Goal: Transaction & Acquisition: Obtain resource

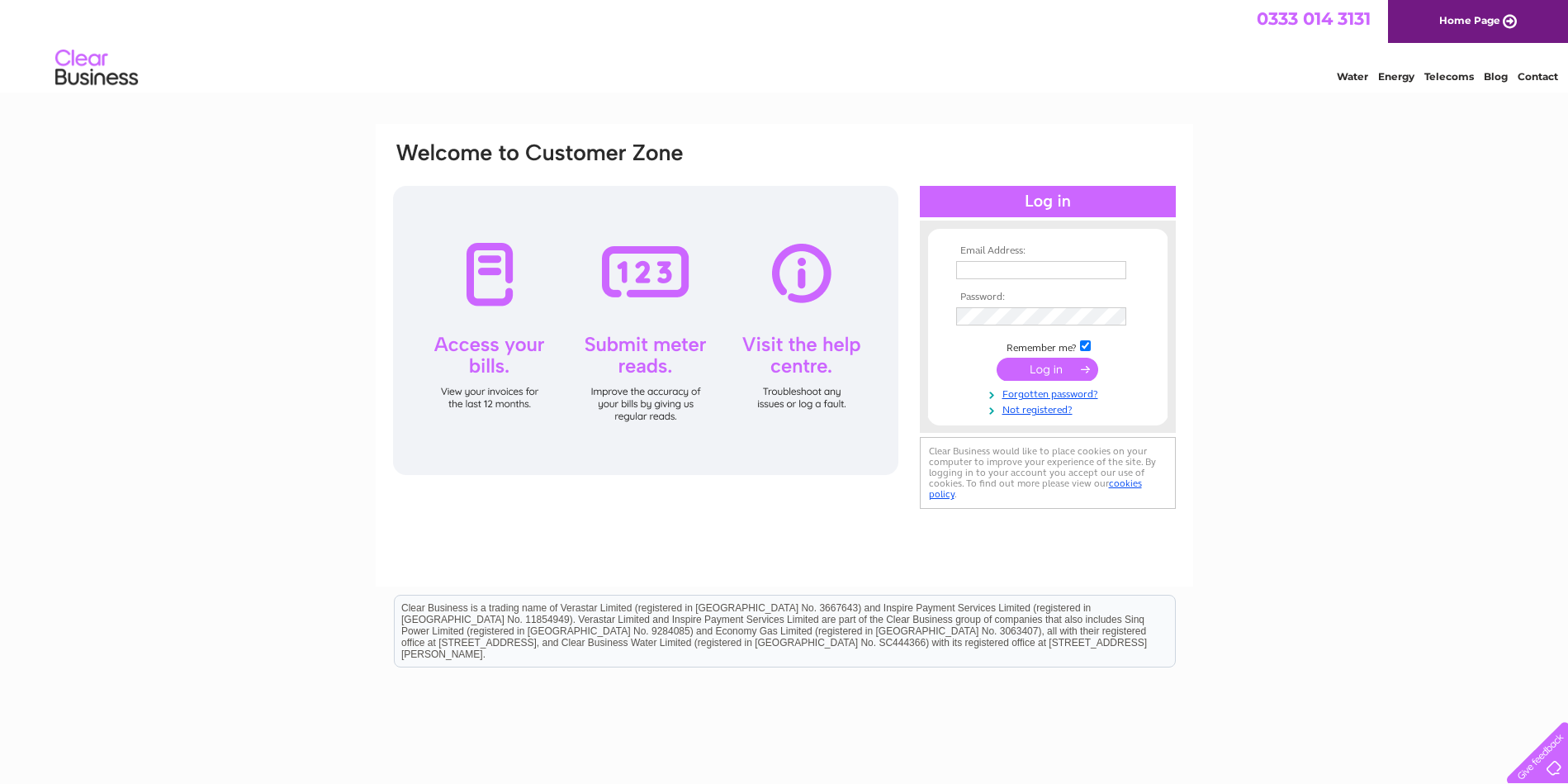
click at [1042, 262] on input "text" at bounding box center [1040, 269] width 170 height 18
type input "leea55@yahoo.com"
click at [997, 359] on input "submit" at bounding box center [1047, 370] width 102 height 23
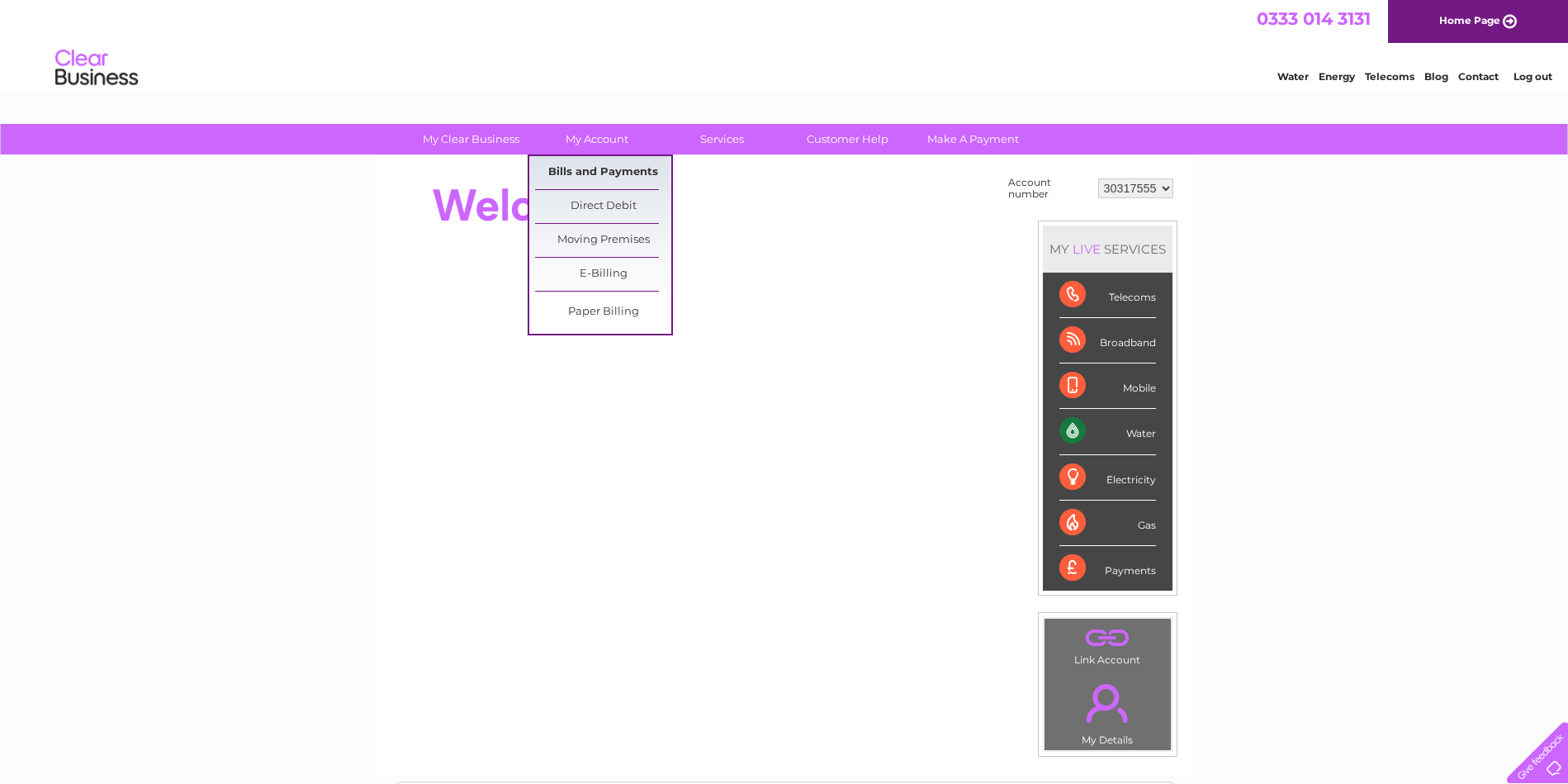
click at [629, 170] on link "Bills and Payments" at bounding box center [603, 173] width 136 height 33
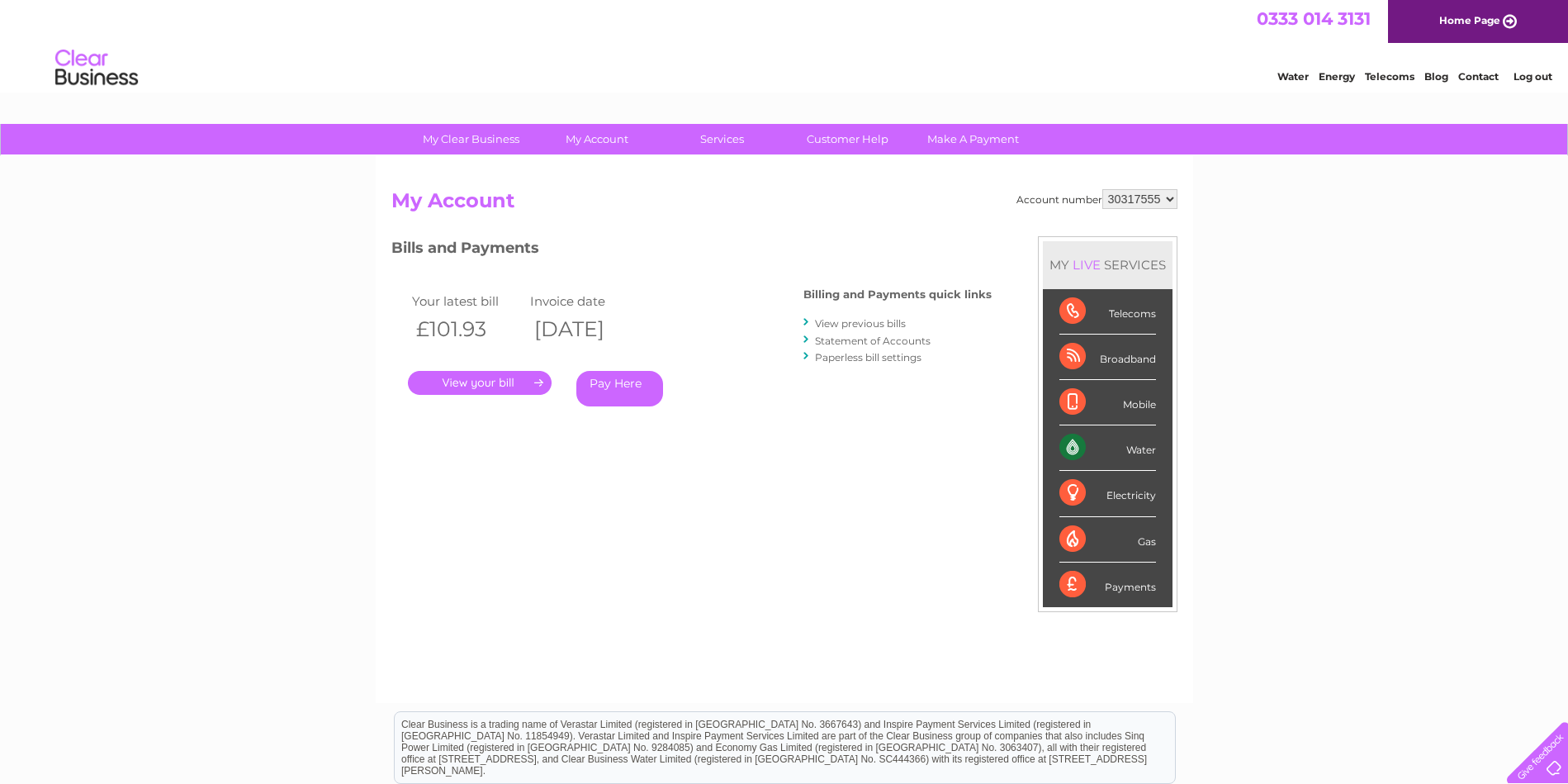
click at [508, 374] on link "." at bounding box center [480, 383] width 144 height 24
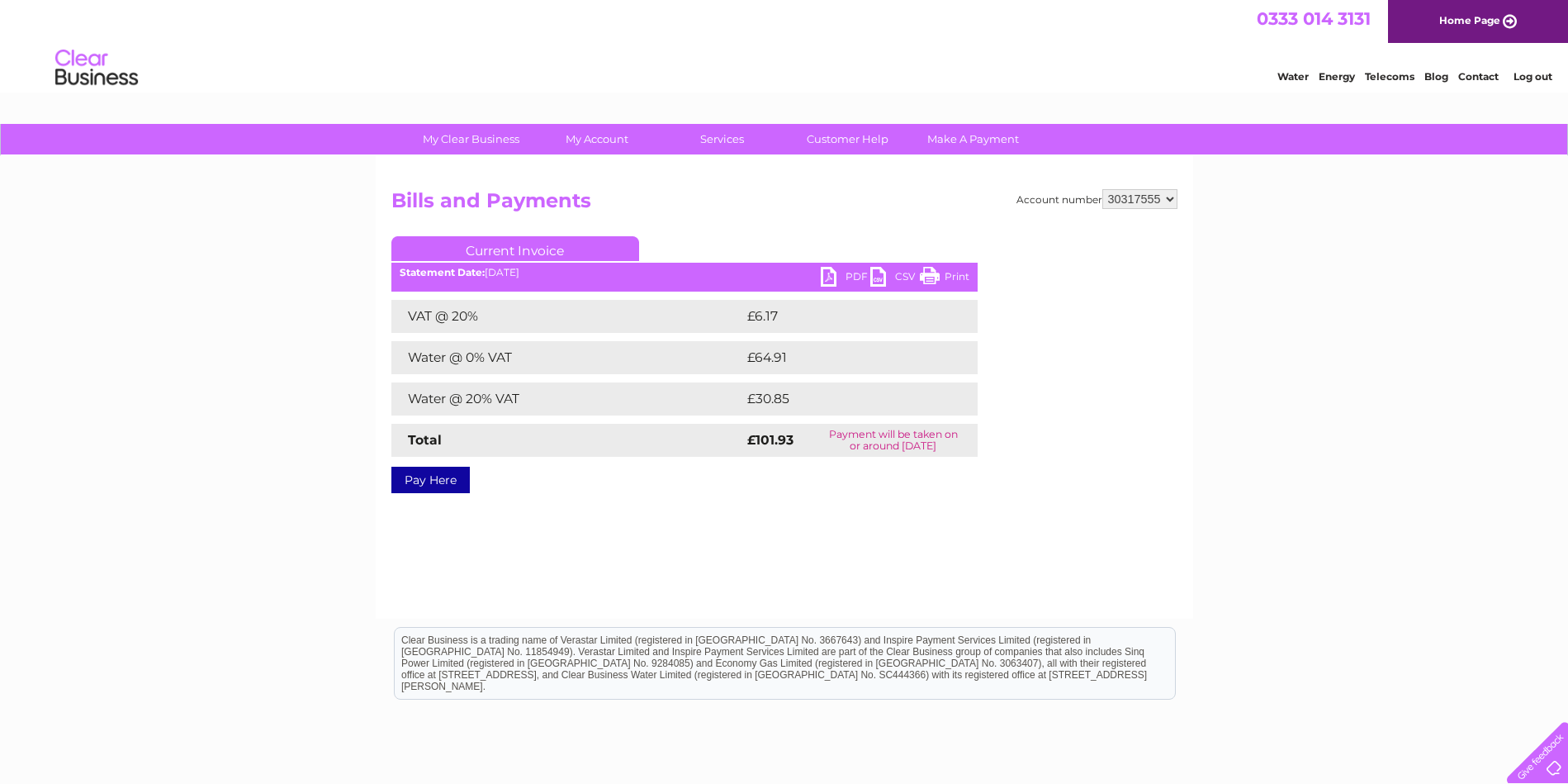
click at [829, 279] on link "PDF" at bounding box center [846, 279] width 50 height 24
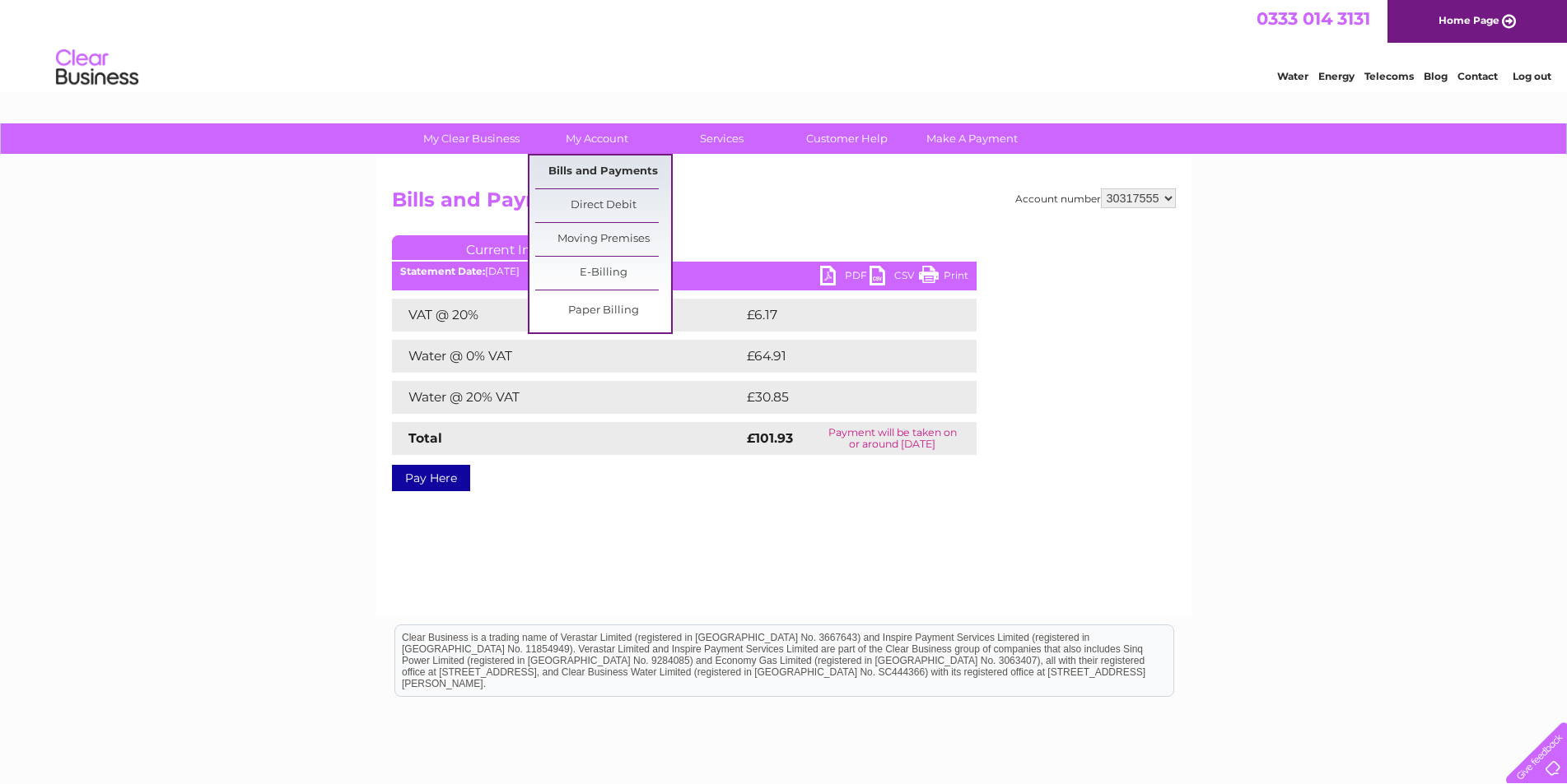
click at [611, 171] on link "Bills and Payments" at bounding box center [603, 172] width 136 height 33
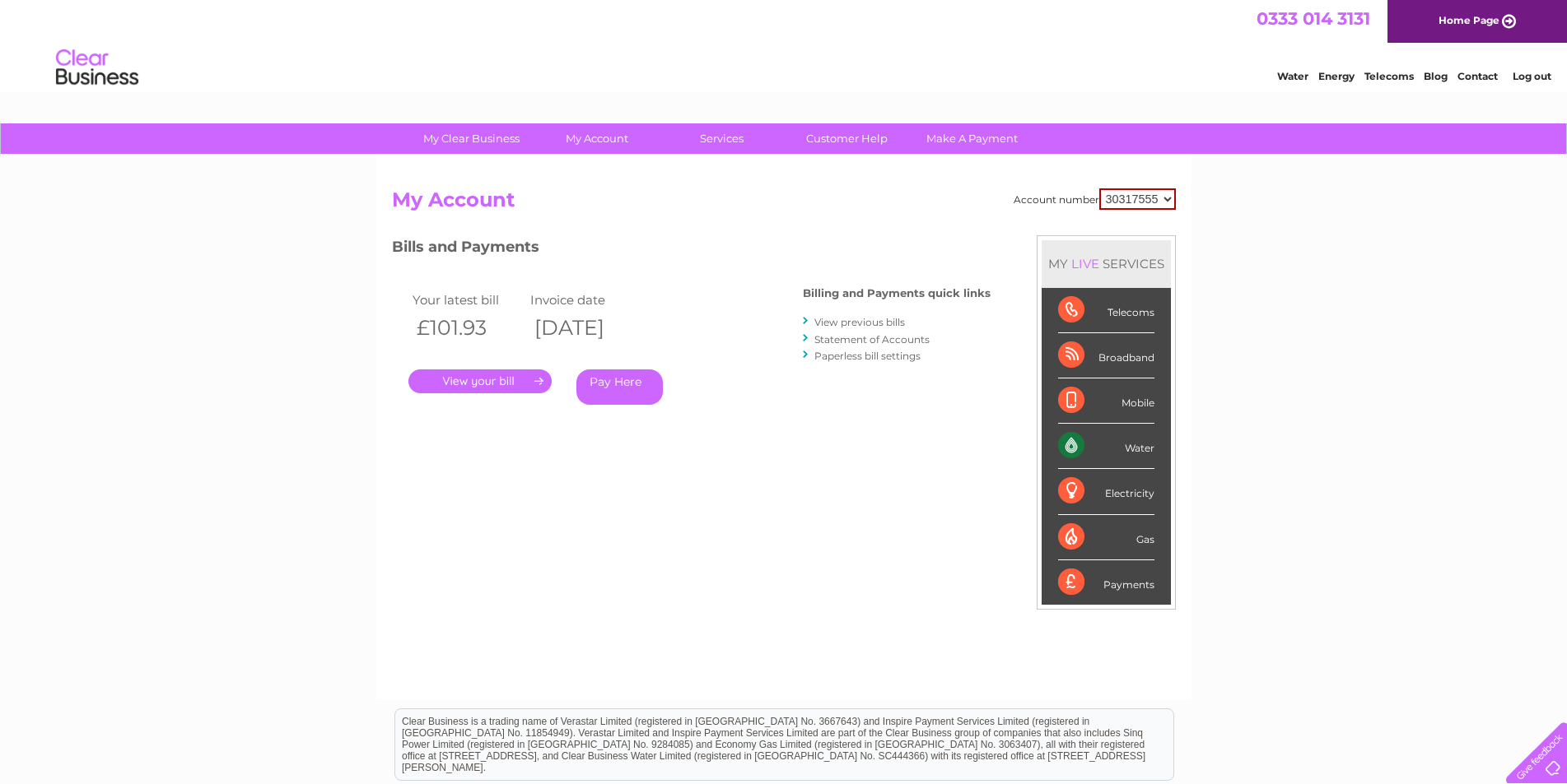
click at [881, 323] on link "View previous bills" at bounding box center [859, 322] width 90 height 12
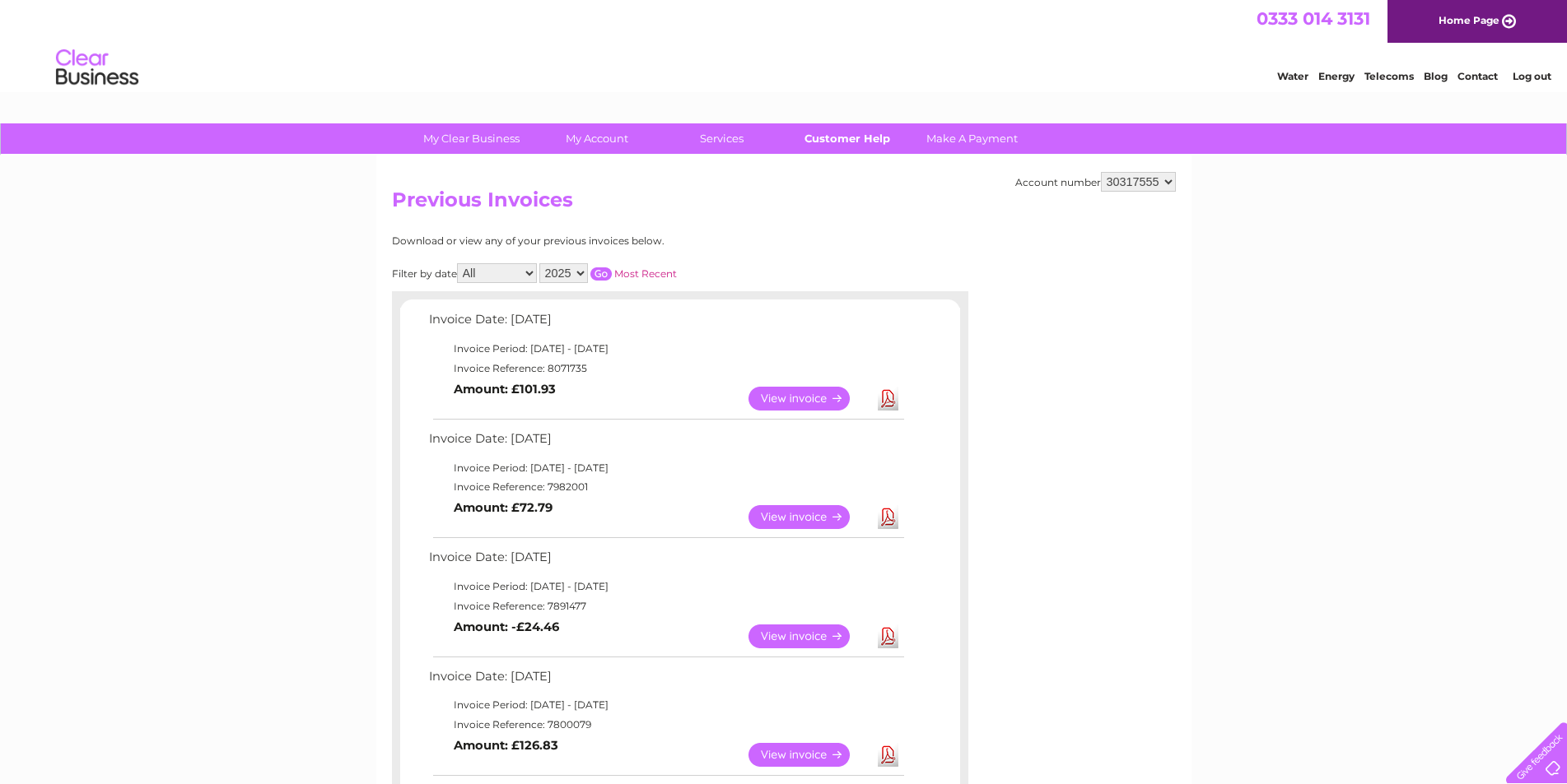
click at [841, 141] on link "Customer Help" at bounding box center [847, 139] width 136 height 31
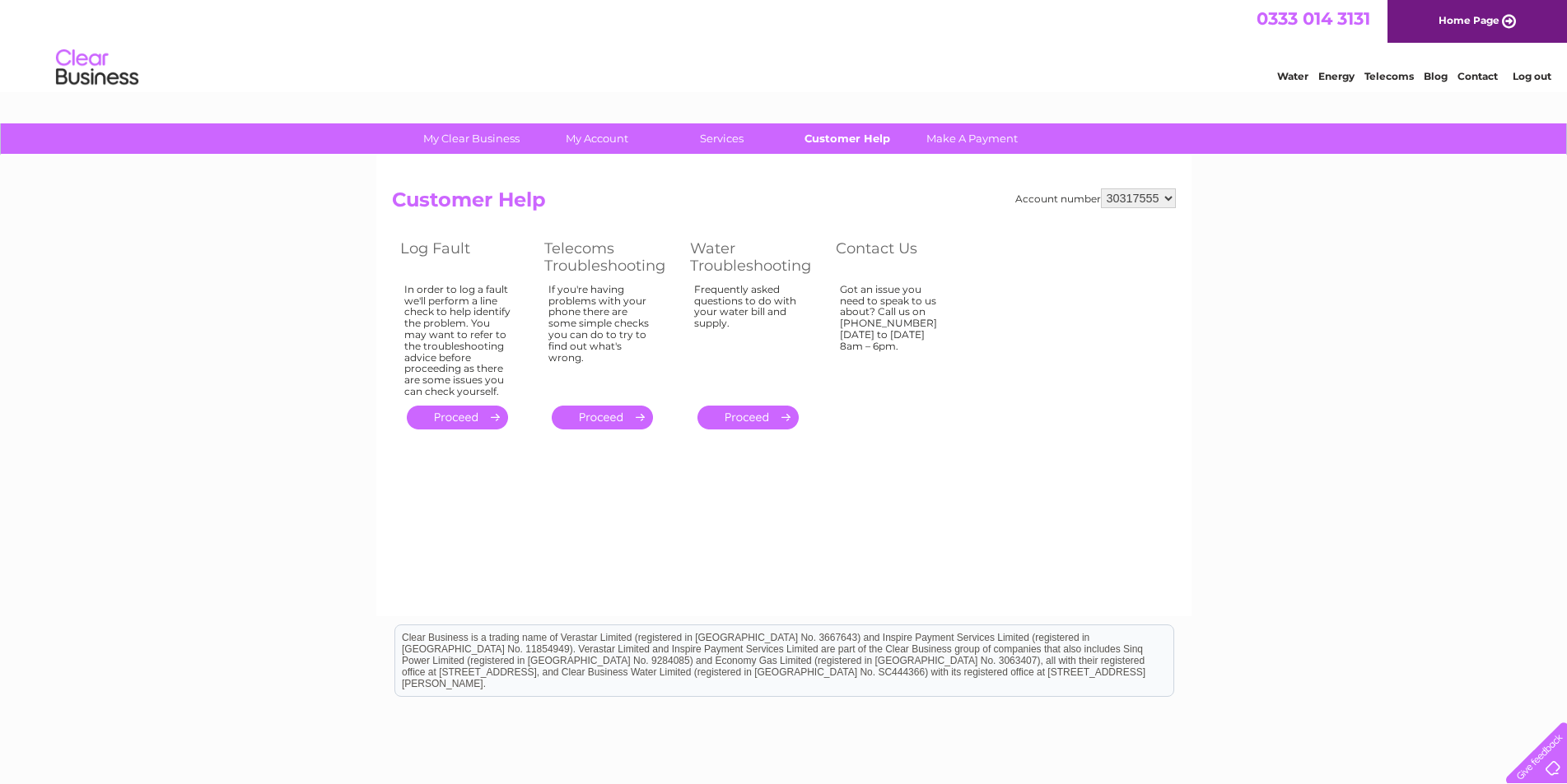
click at [841, 139] on link "Customer Help" at bounding box center [847, 139] width 136 height 31
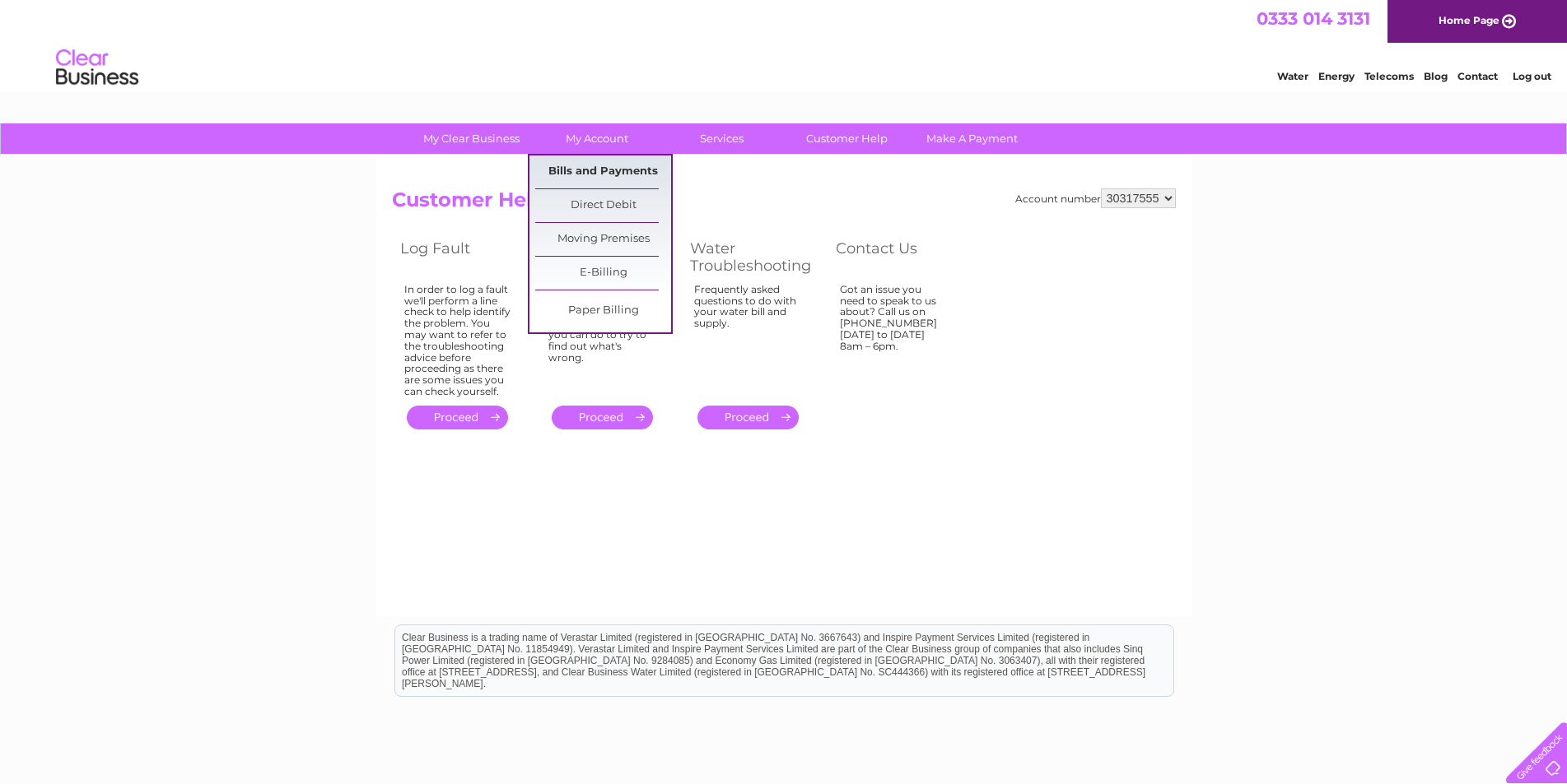
click at [587, 170] on link "Bills and Payments" at bounding box center [603, 172] width 136 height 33
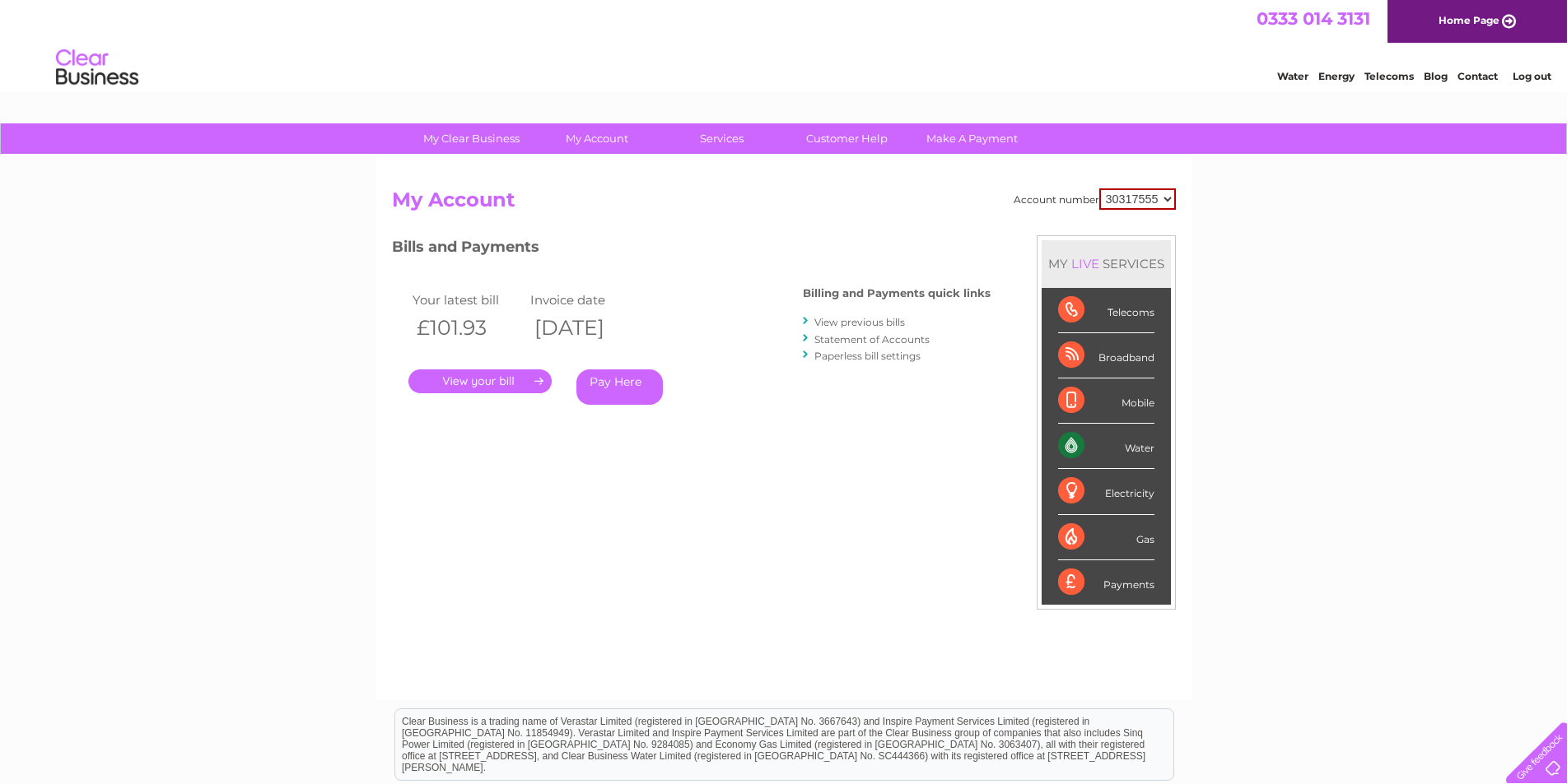
click at [1161, 205] on select "30317555" at bounding box center [1137, 199] width 77 height 21
click at [679, 450] on div "Bills and Payments Billing and Payments quick links View previous bills Stateme…" at bounding box center [691, 343] width 598 height 217
click at [470, 375] on link "." at bounding box center [480, 382] width 143 height 24
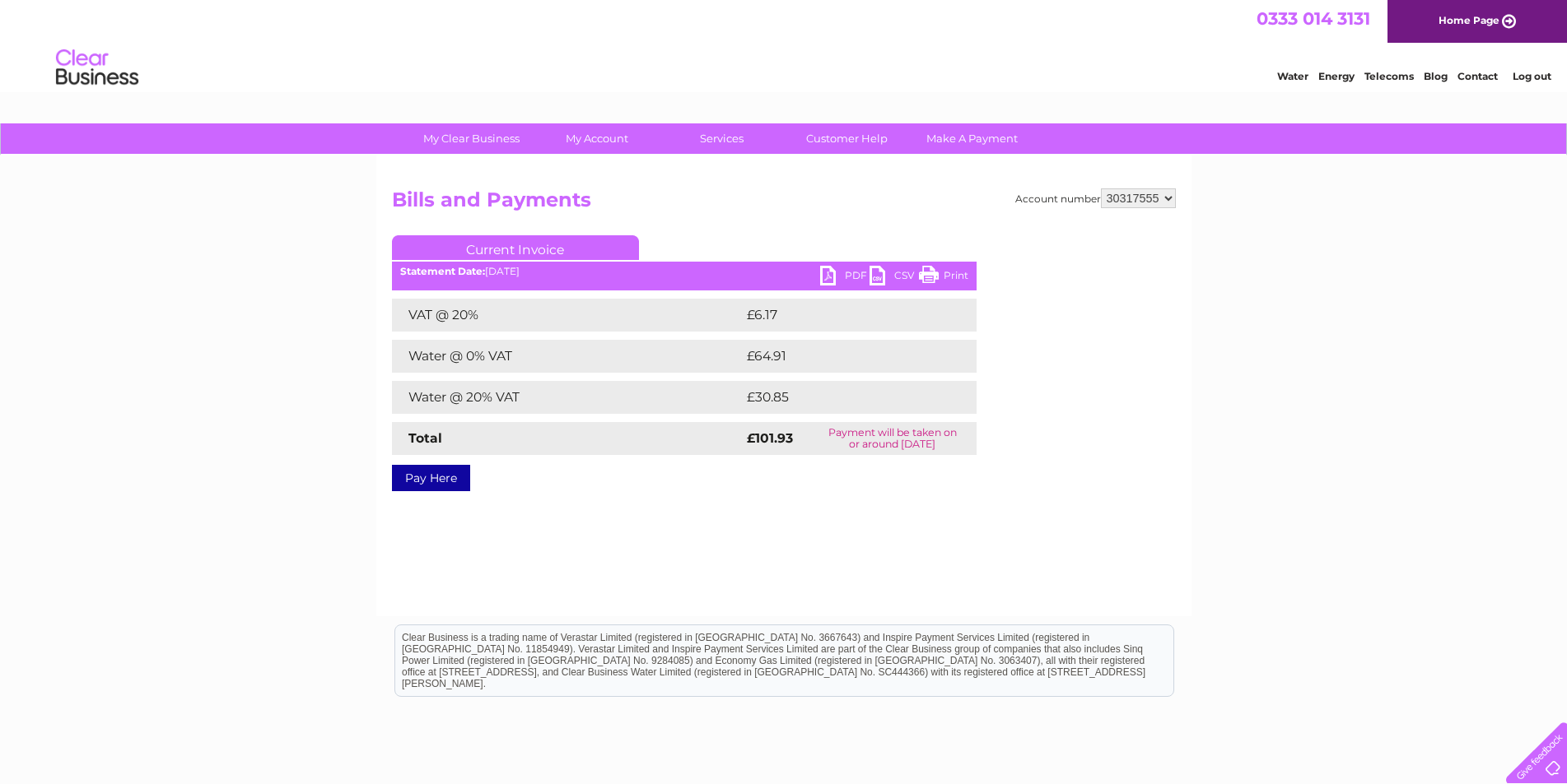
click at [847, 275] on link "PDF" at bounding box center [845, 278] width 49 height 24
click at [824, 279] on link "PDF" at bounding box center [845, 278] width 49 height 24
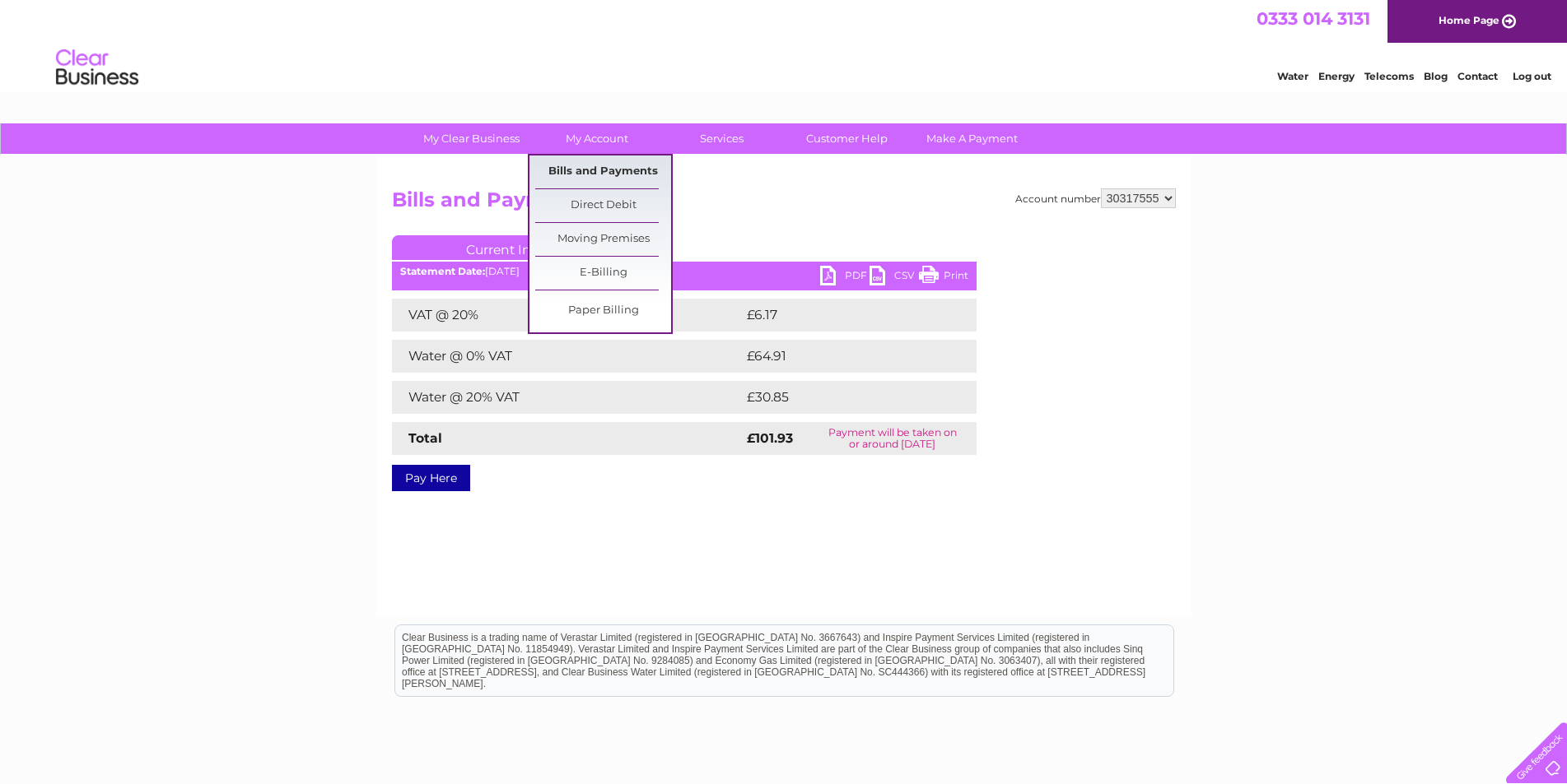
click at [578, 168] on link "Bills and Payments" at bounding box center [603, 172] width 136 height 33
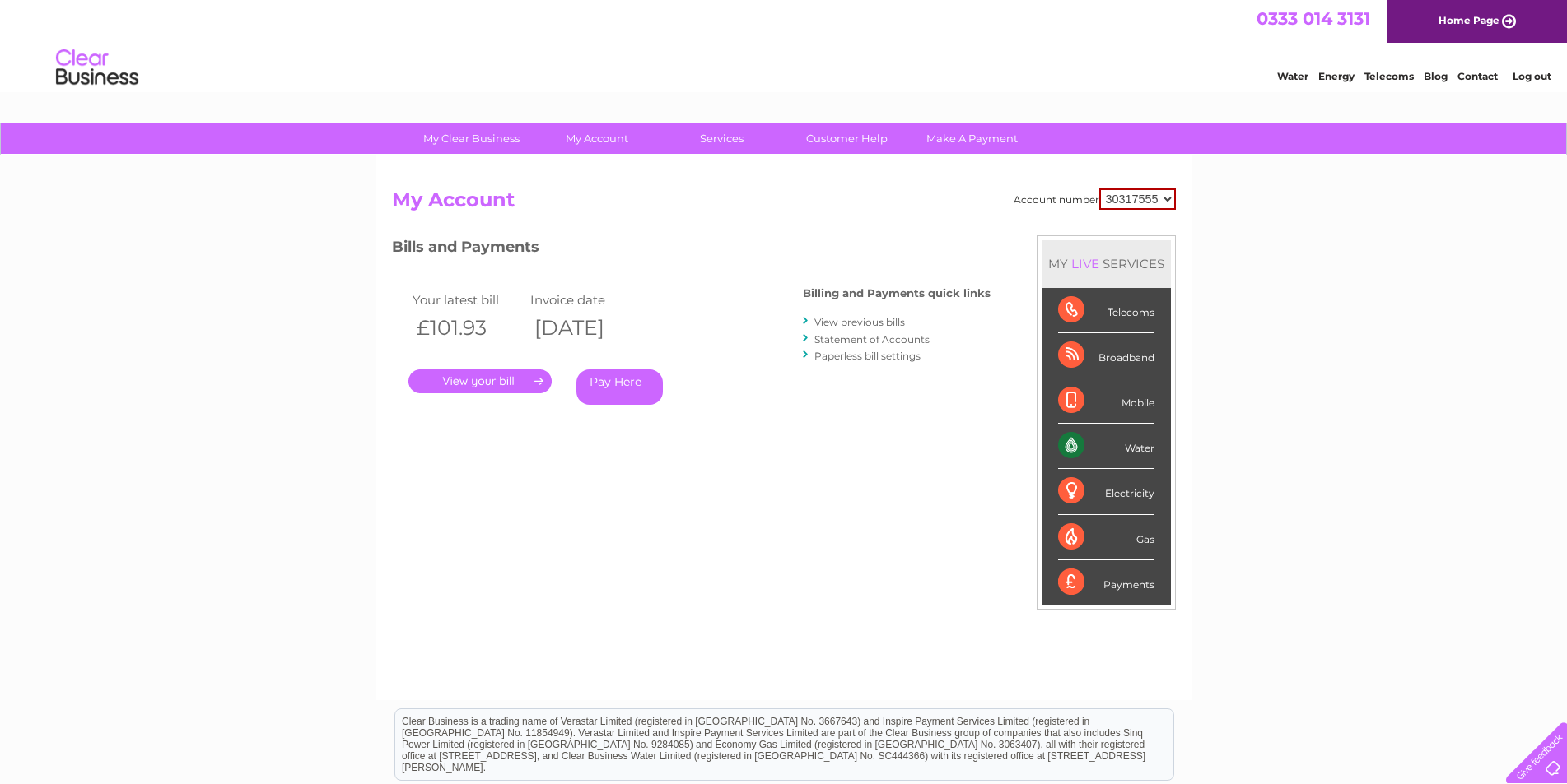
click at [878, 322] on link "View previous bills" at bounding box center [859, 322] width 90 height 12
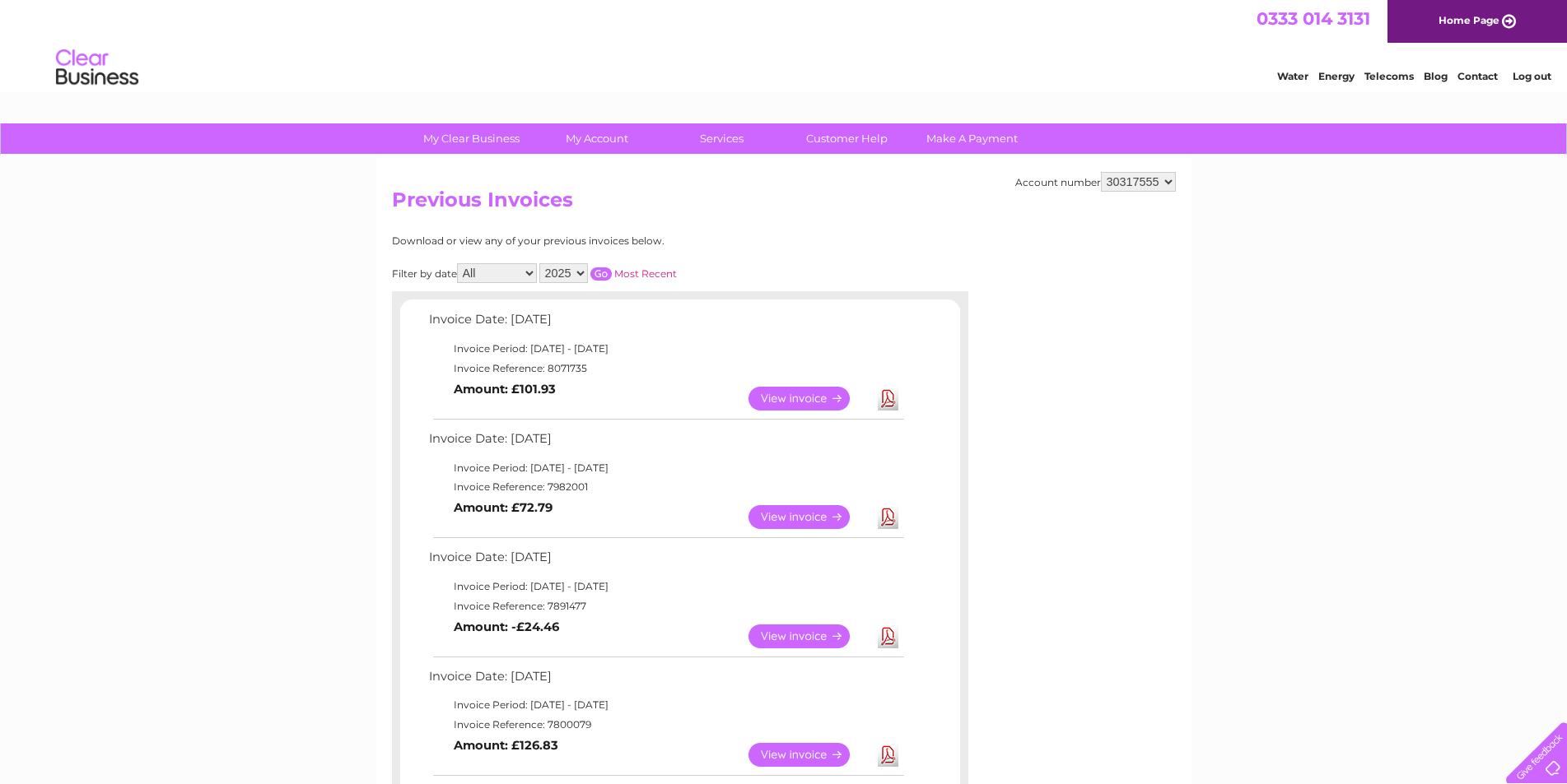
click at [807, 517] on link "View" at bounding box center [809, 517] width 121 height 24
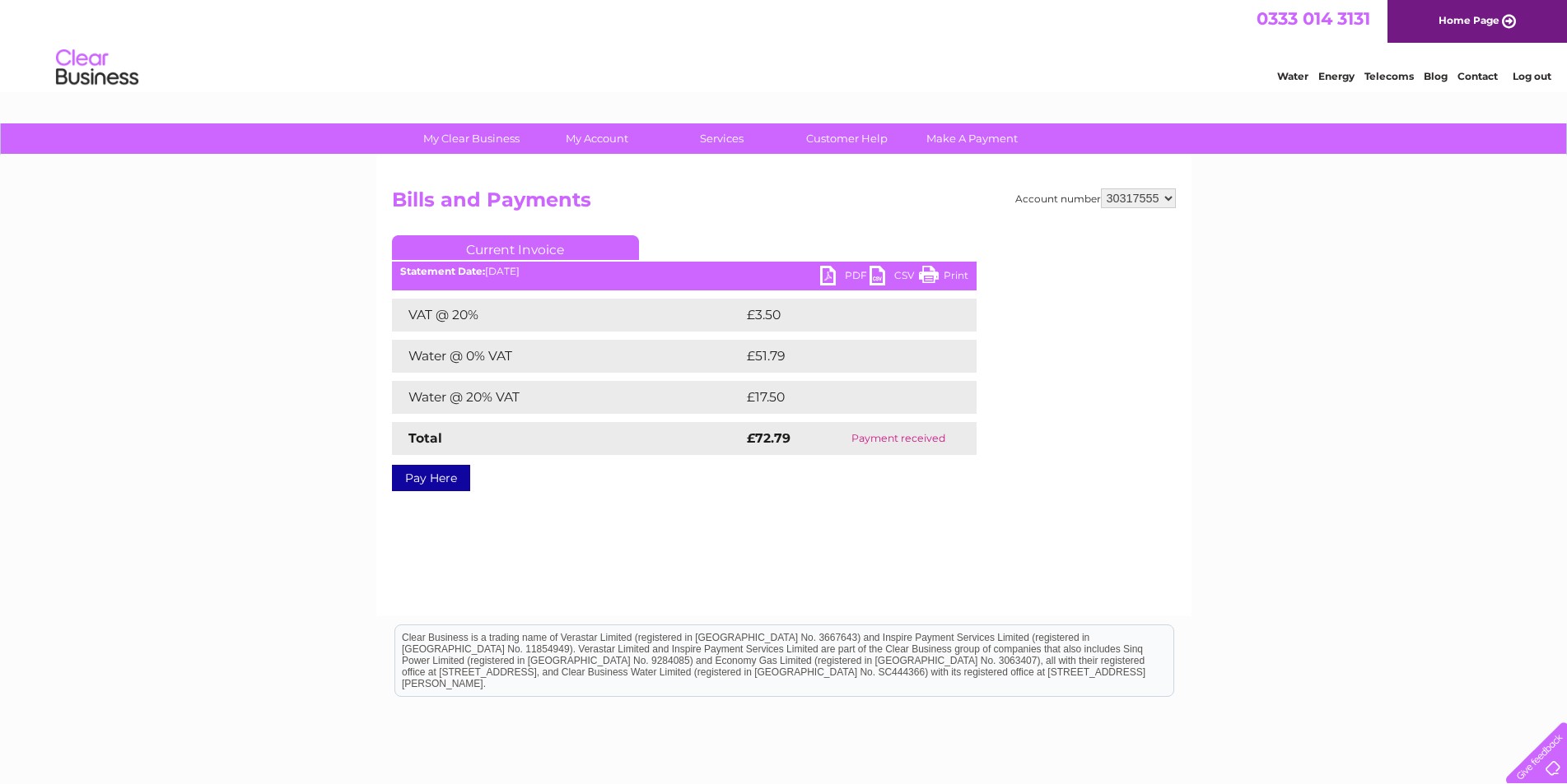
click at [846, 272] on link "PDF" at bounding box center [845, 278] width 49 height 24
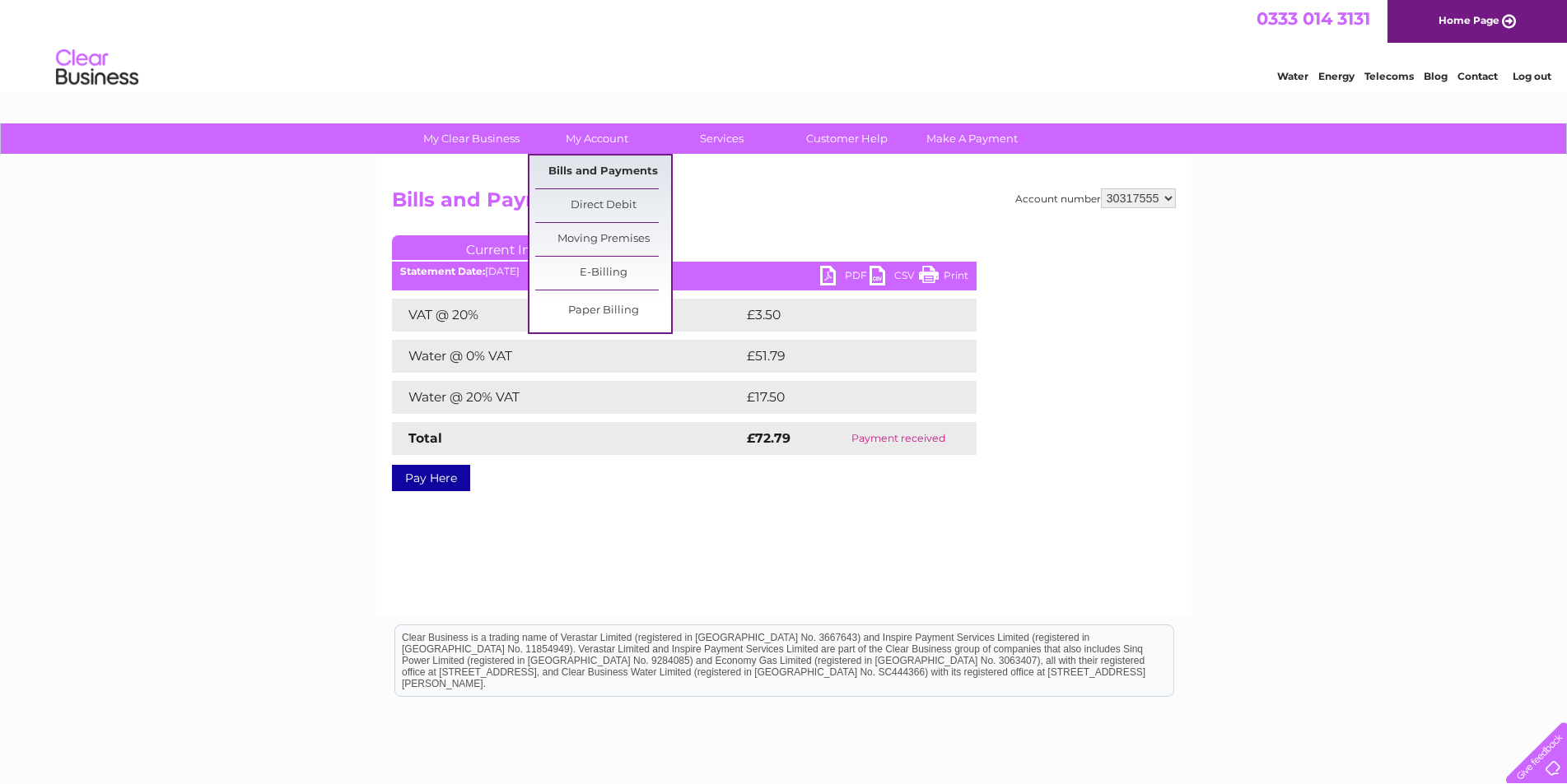
click at [589, 170] on link "Bills and Payments" at bounding box center [603, 172] width 136 height 33
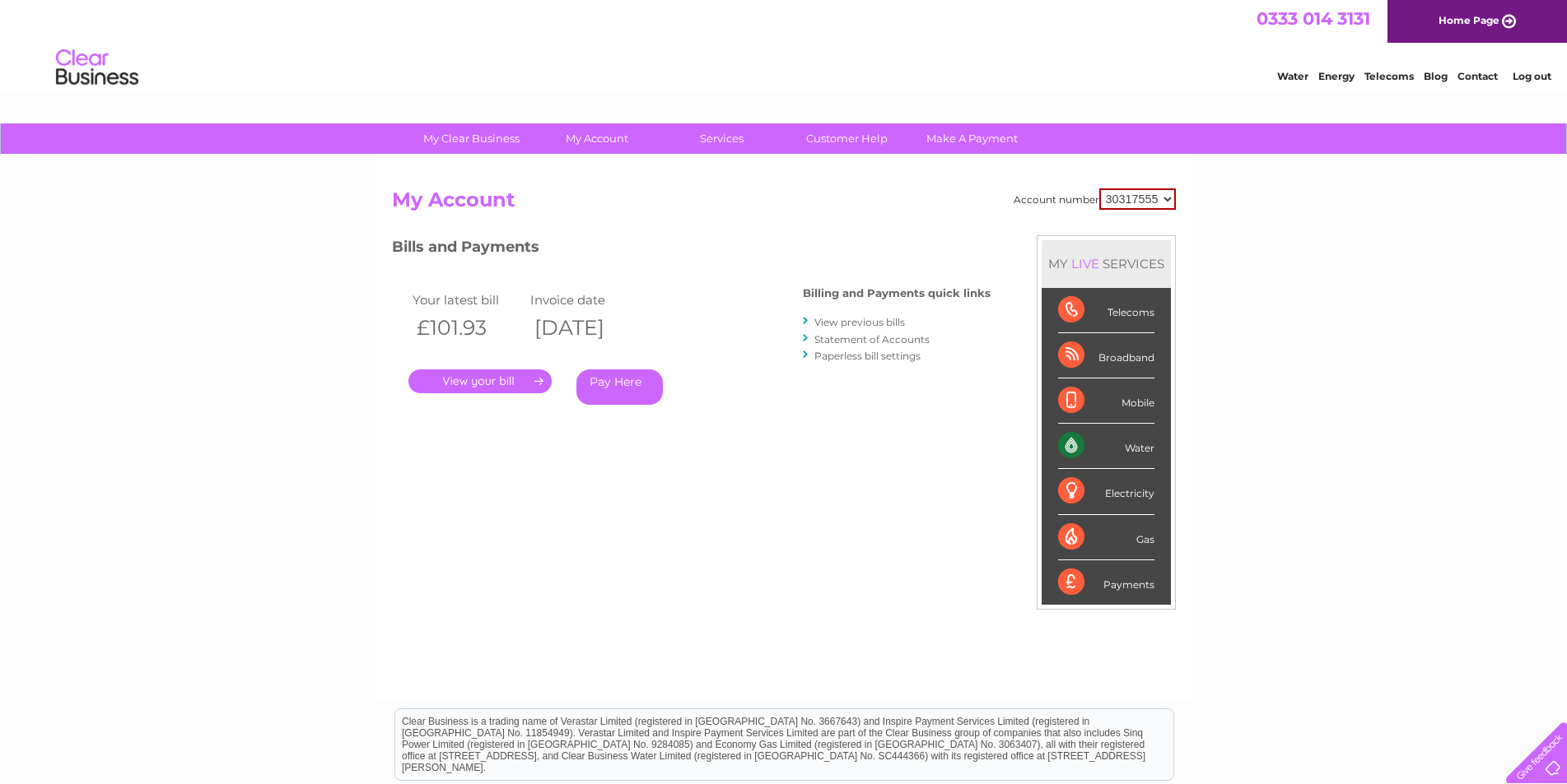
click at [854, 324] on link "View previous bills" at bounding box center [859, 322] width 90 height 12
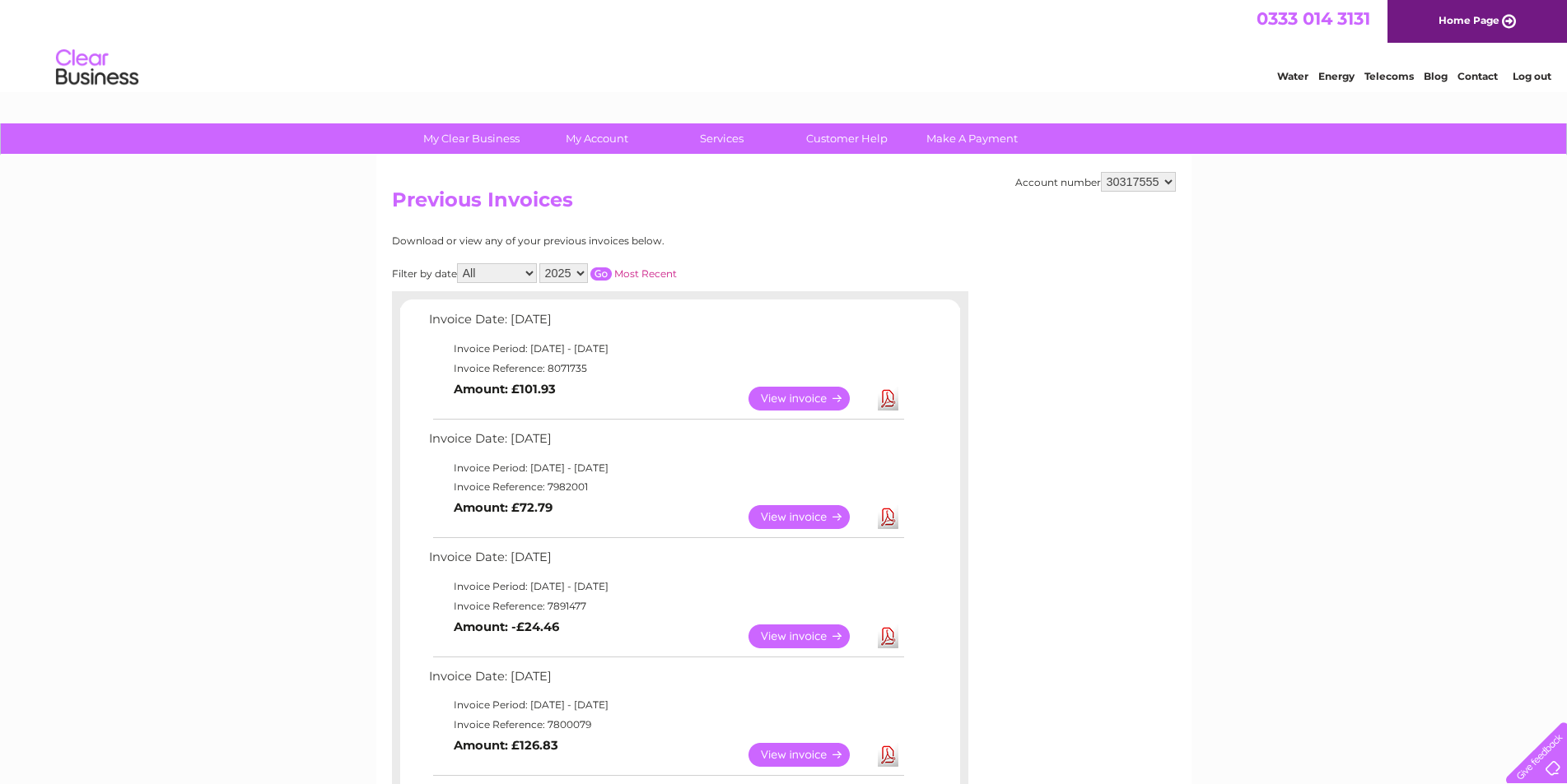
click at [795, 634] on link "View" at bounding box center [809, 637] width 121 height 24
click at [890, 643] on link "Download" at bounding box center [888, 637] width 20 height 24
click at [812, 759] on link "View" at bounding box center [809, 755] width 121 height 24
click at [882, 761] on link "Download" at bounding box center [888, 755] width 20 height 24
click at [887, 760] on link "Download" at bounding box center [888, 755] width 20 height 24
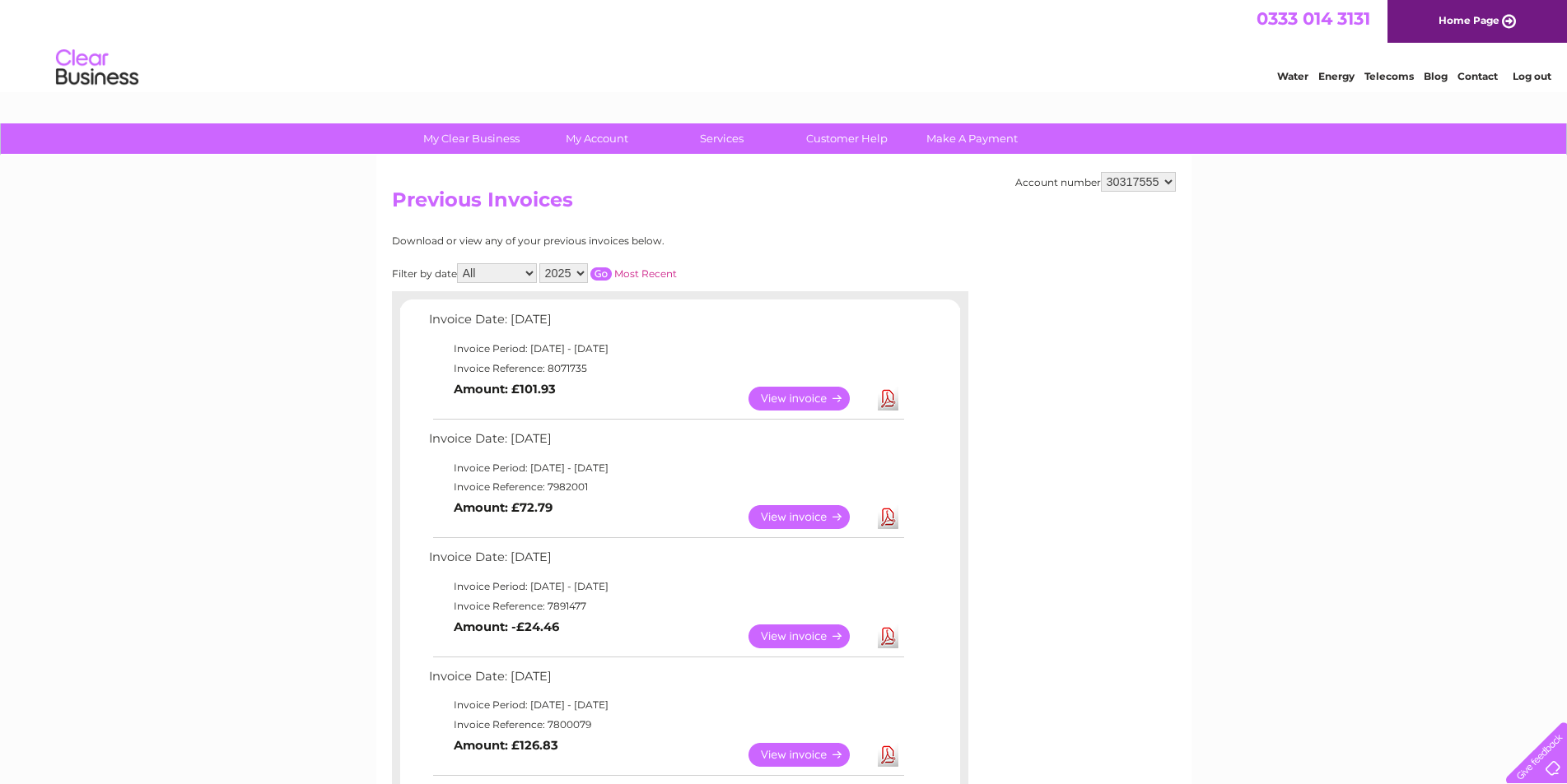
scroll to position [608, 0]
